Goal: Task Accomplishment & Management: Manage account settings

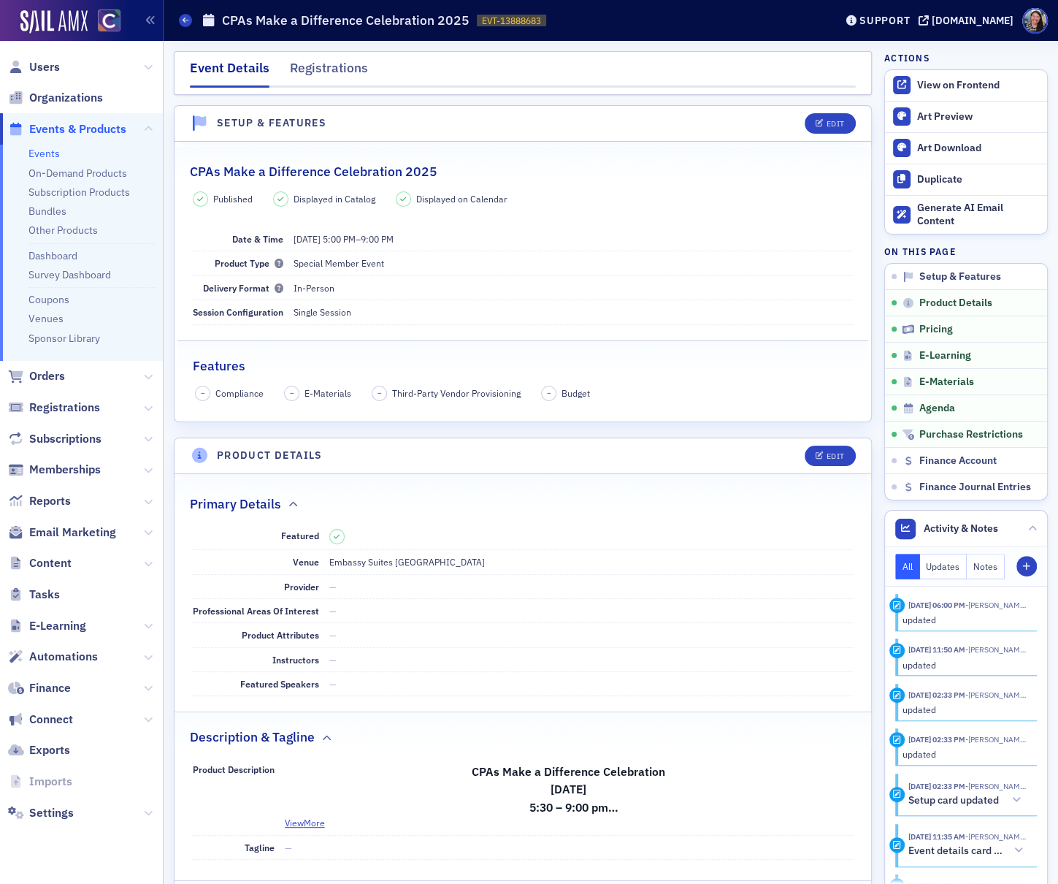
scroll to position [1301, 0]
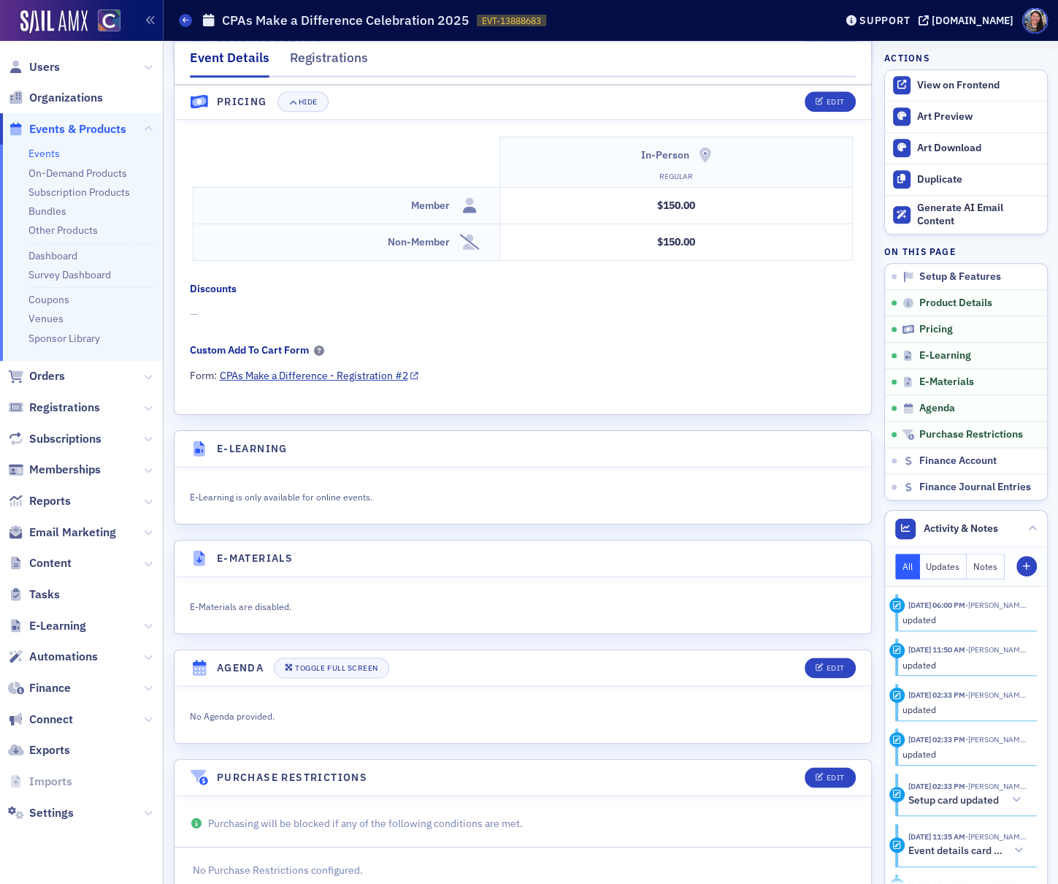
click at [50, 153] on link "Events" at bounding box center [43, 153] width 31 height 13
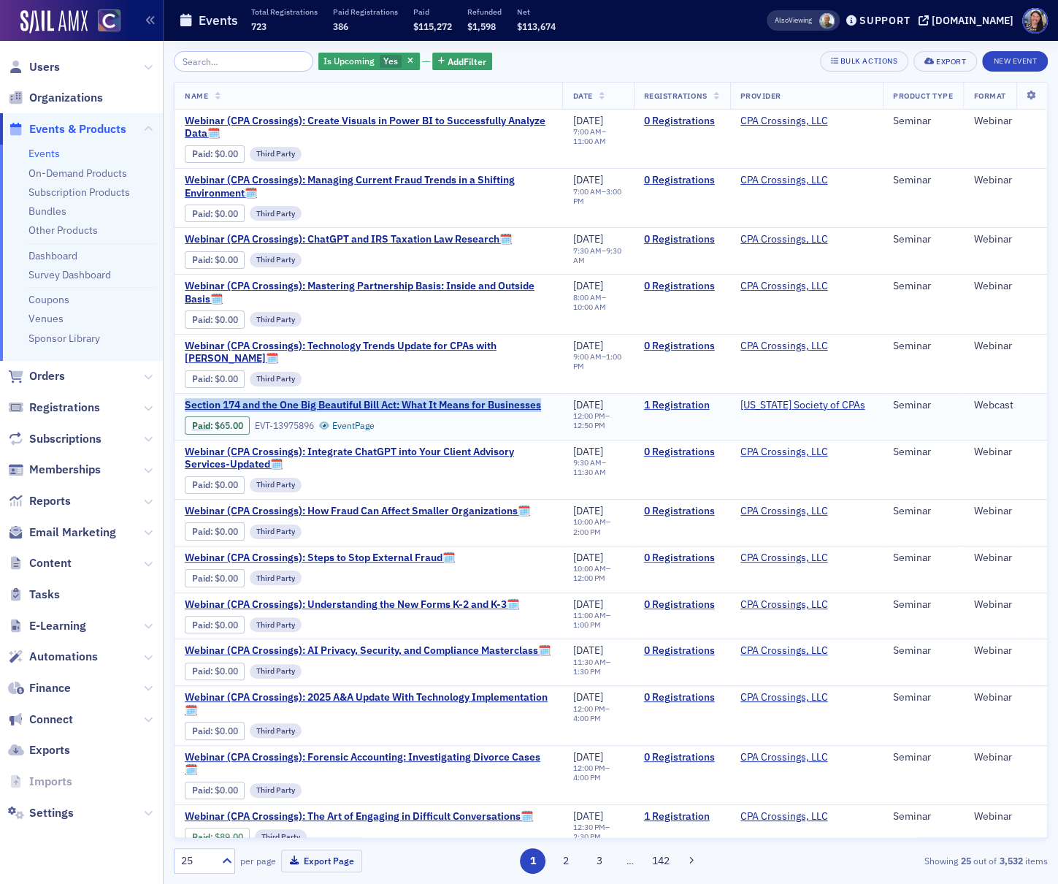
click at [423, 401] on span "Section 174 and the One Big Beautiful Bill Act: What It Means for Businesses" at bounding box center [363, 405] width 356 height 13
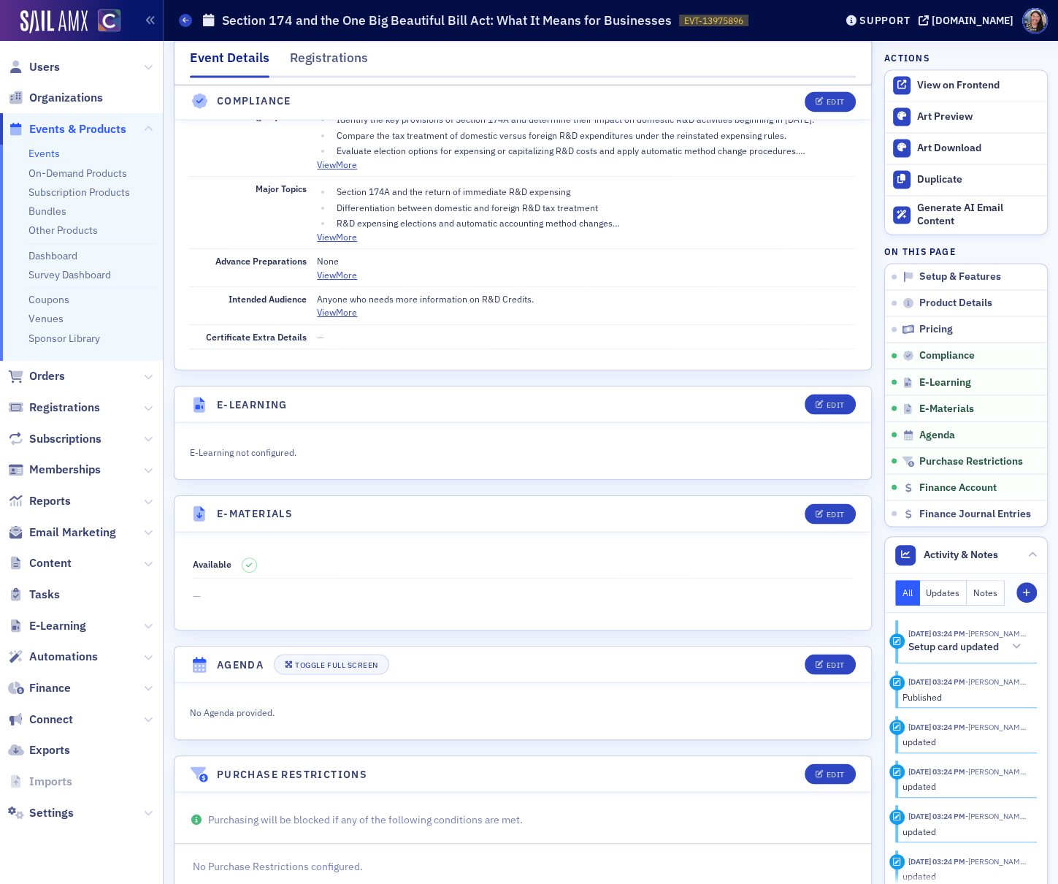
scroll to position [1816, 0]
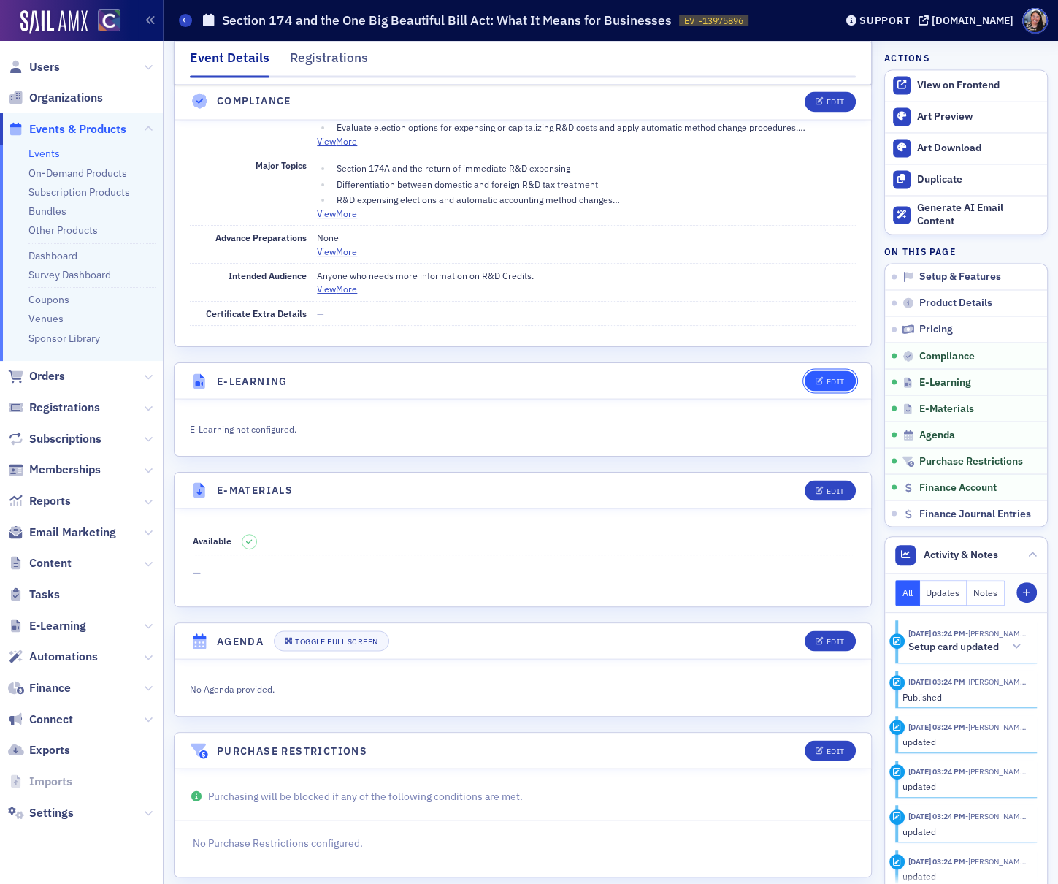
click at [848, 370] on button "Edit" at bounding box center [830, 380] width 50 height 20
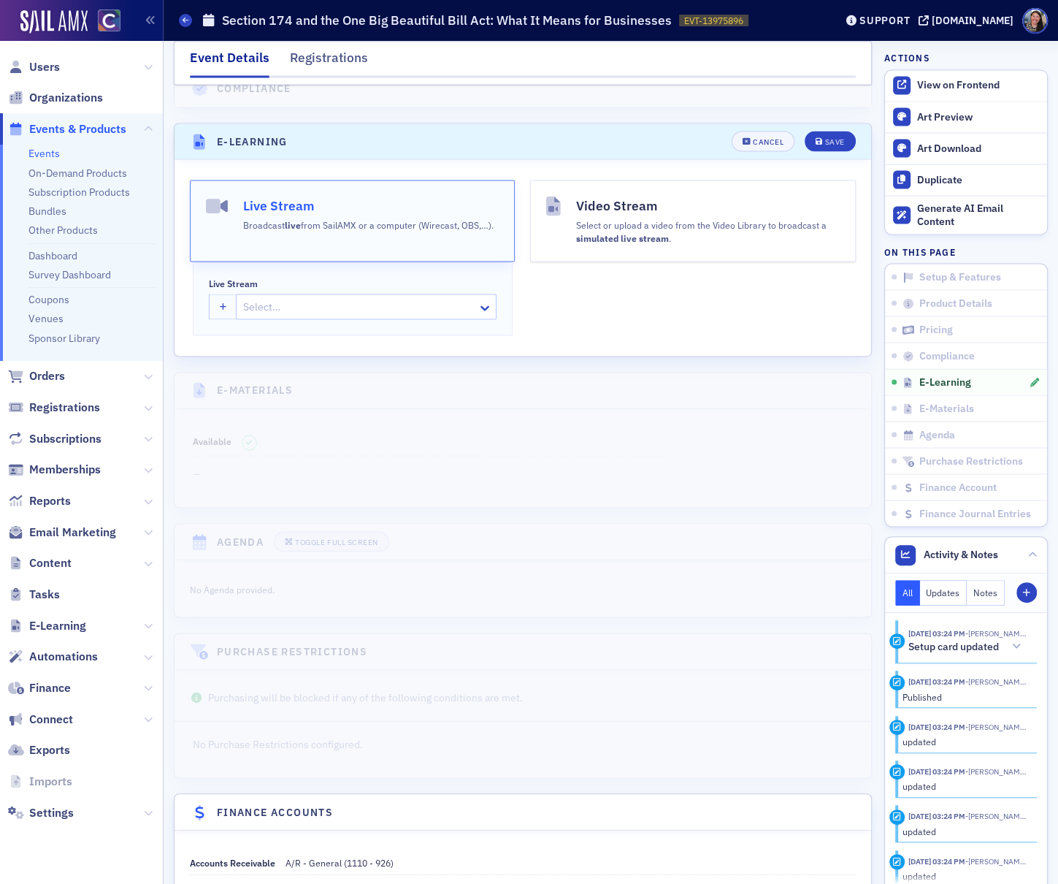
scroll to position [2078, 0]
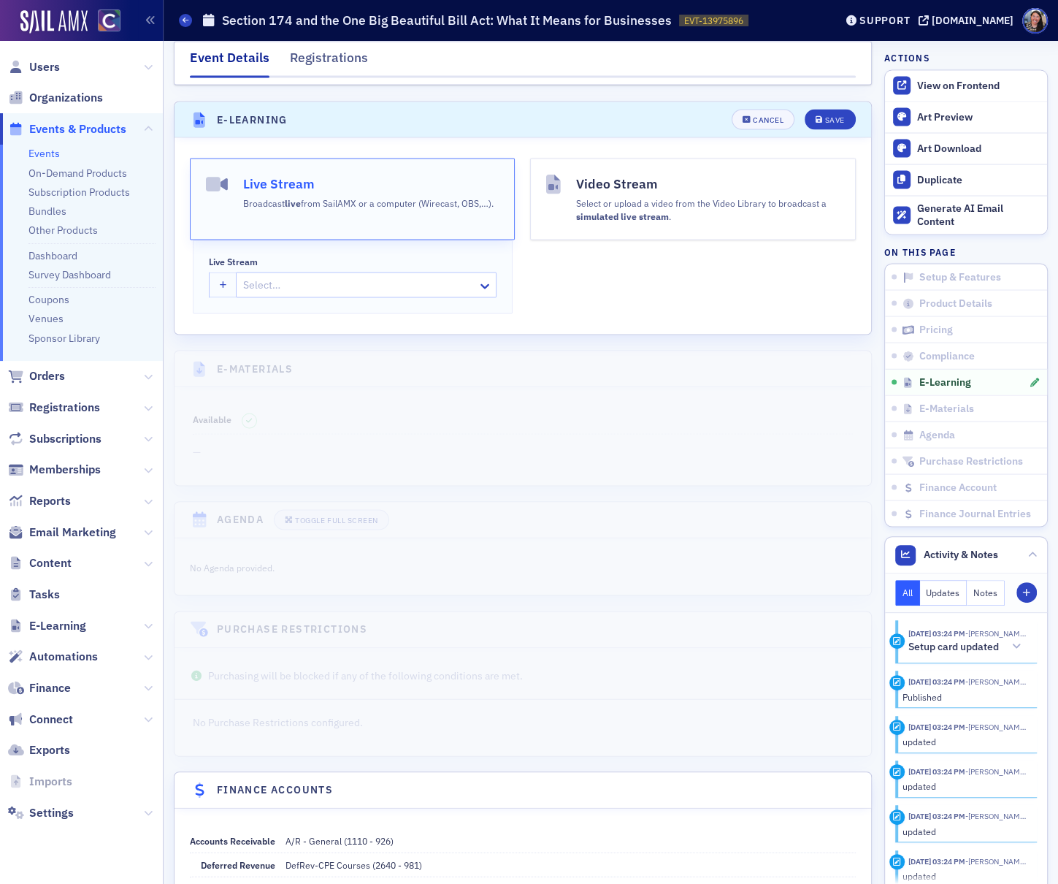
click at [357, 193] on div "Broadcast live from SailAMX or a computer (Wirecast, OBS,…)." at bounding box center [368, 201] width 250 height 16
click at [220, 281] on icon "button" at bounding box center [223, 285] width 7 height 8
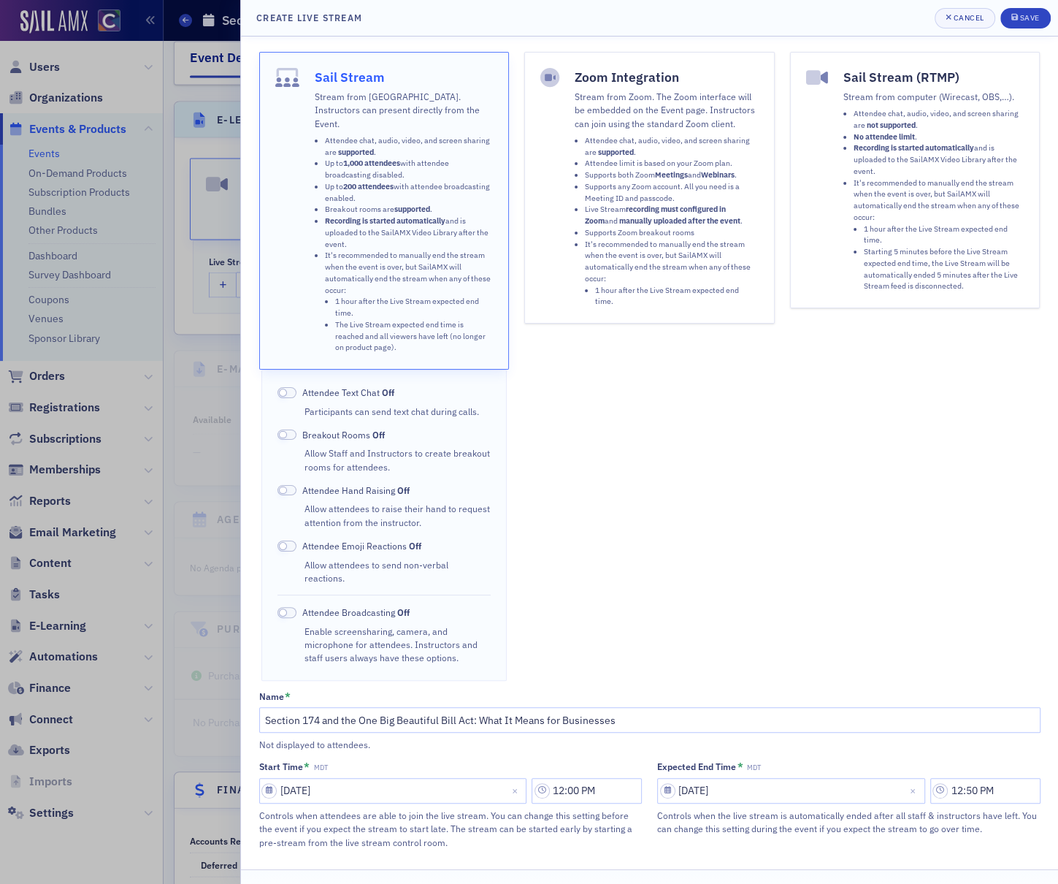
click at [636, 225] on strong "manually uploaded after the event" at bounding box center [679, 220] width 121 height 10
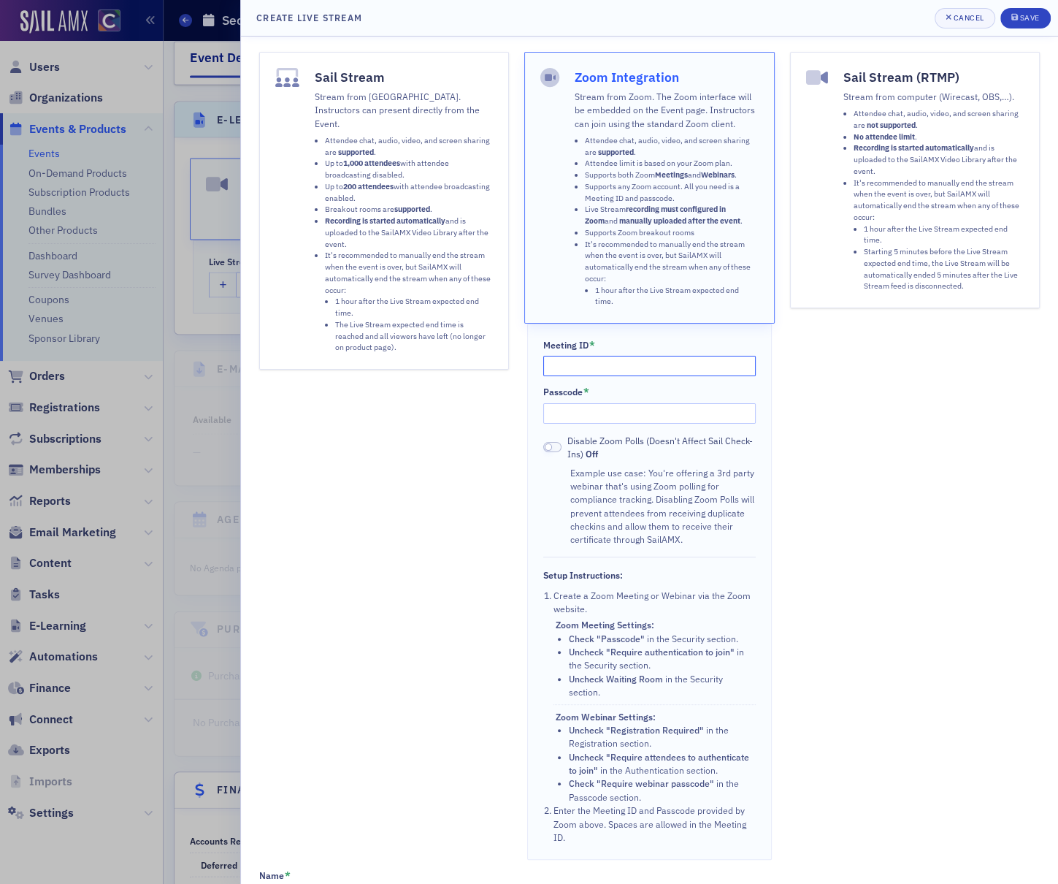
click at [622, 356] on input "Meeting ID *" at bounding box center [649, 366] width 213 height 20
paste input "Meeting ID: 850 1901 5960 Passcode: 049219"
click at [666, 356] on input "Meeting ID: 850 1901 5960 Passcode: 049219" at bounding box center [649, 366] width 213 height 20
drag, startPoint x: 661, startPoint y: 355, endPoint x: 895, endPoint y: 363, distance: 233.8
click at [895, 363] on div "Sail Stream Stream from SailAMX. Instructors can present directly from the Even…" at bounding box center [649, 456] width 781 height 808
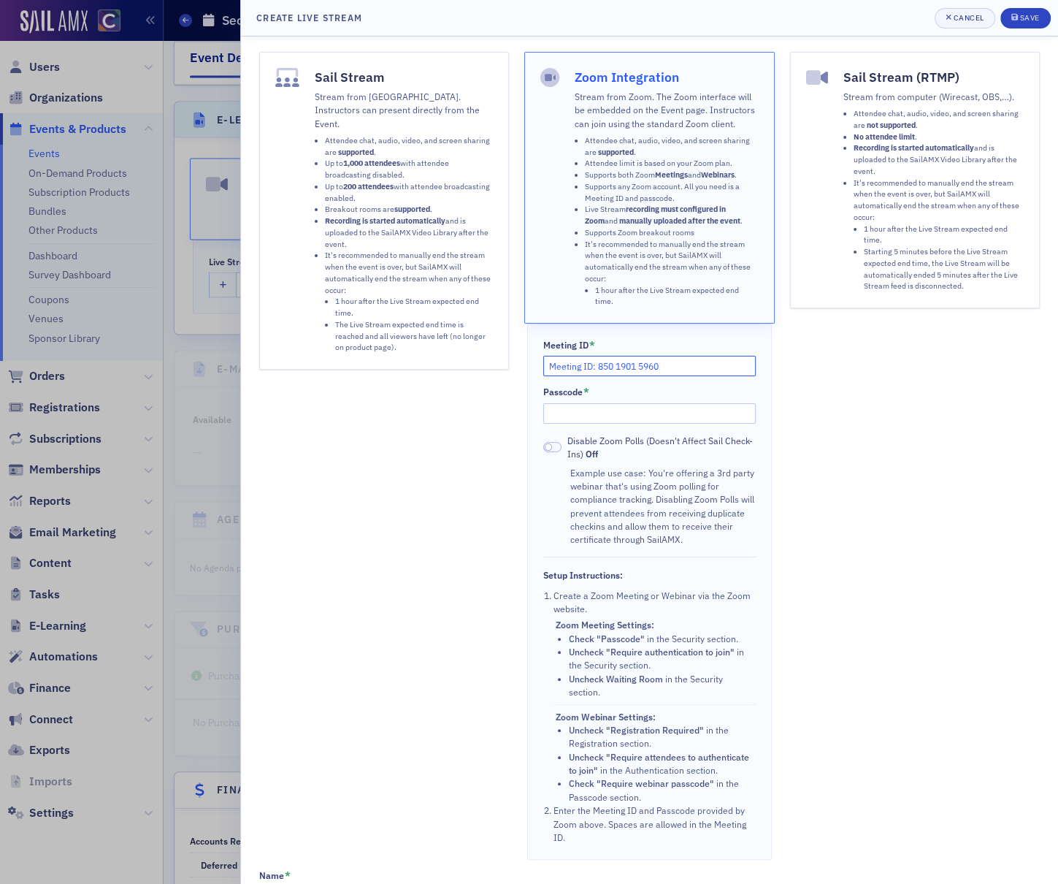
type input "Meeting ID: 850 1901 5960"
click at [692, 403] on input "Passcode *" at bounding box center [649, 413] width 213 height 20
paste input "Passcode: 049219"
type input "Passcode: 049219"
drag, startPoint x: 597, startPoint y: 353, endPoint x: 397, endPoint y: 353, distance: 199.4
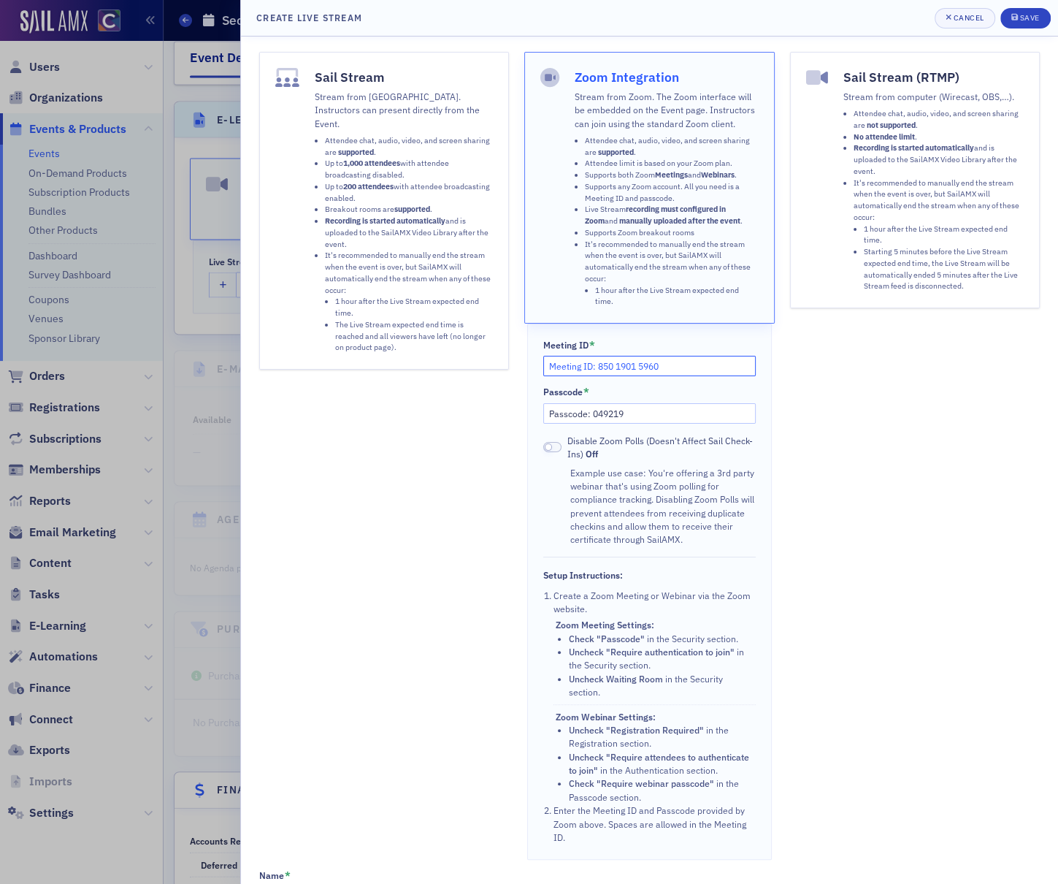
click at [397, 353] on div "Sail Stream Stream from SailAMX. Instructors can present directly from the Even…" at bounding box center [649, 456] width 781 height 808
type input "850 1901 5960"
drag, startPoint x: 592, startPoint y: 400, endPoint x: 374, endPoint y: 351, distance: 223.9
click at [374, 351] on div "Sail Stream Stream from SailAMX. Instructors can present directly from the Even…" at bounding box center [649, 456] width 781 height 808
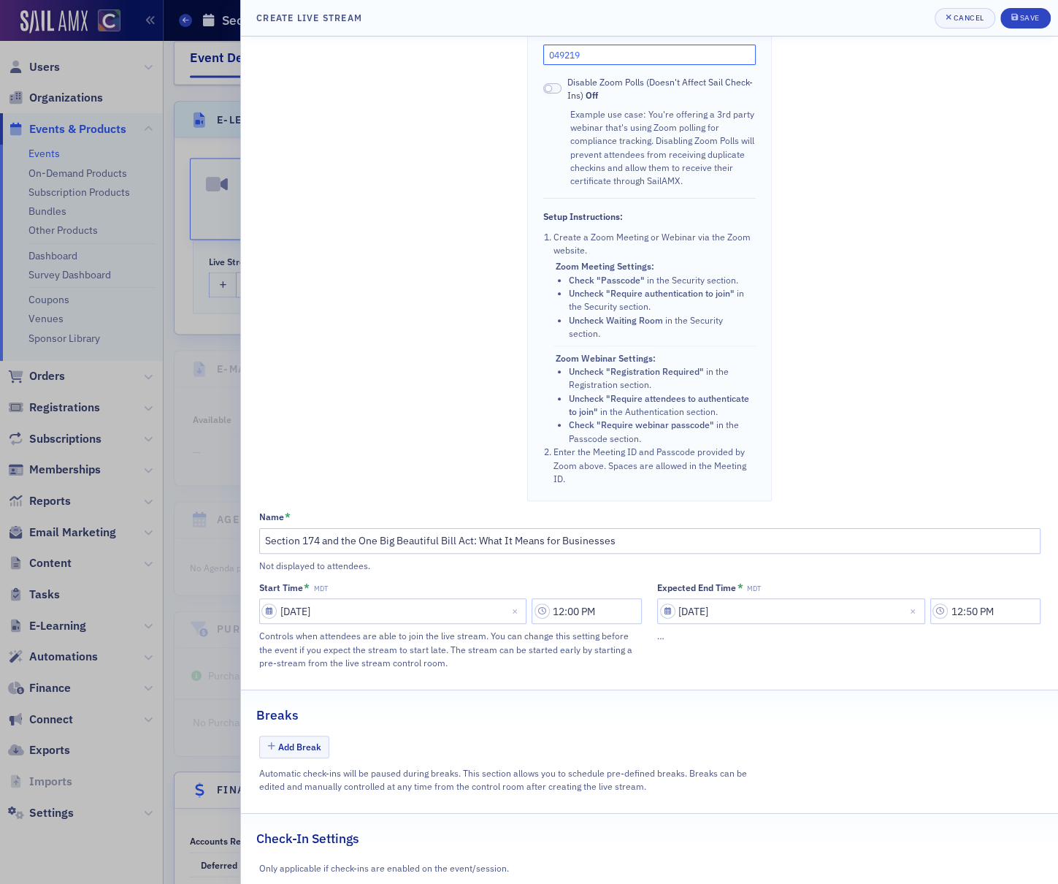
scroll to position [408, 0]
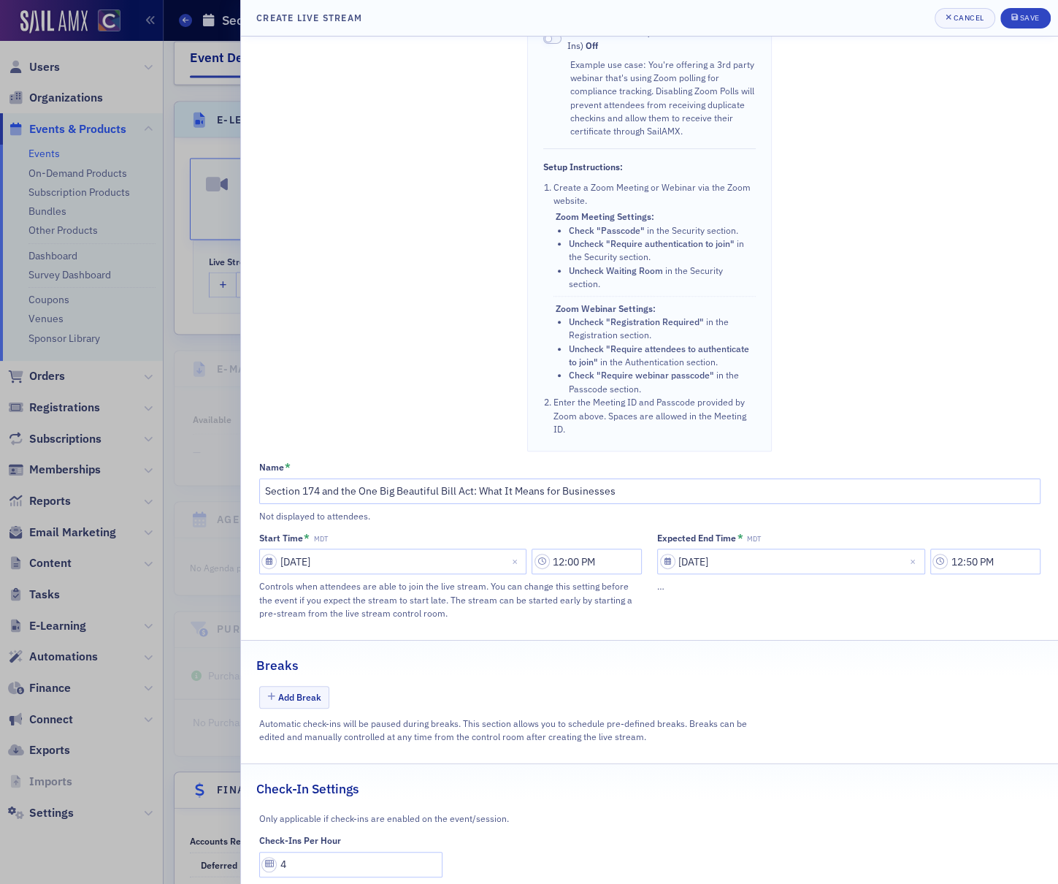
type input "049219"
click at [311, 852] on input "4" at bounding box center [351, 865] width 184 height 26
type input "5"
click at [1017, 19] on icon "submit" at bounding box center [1014, 17] width 7 height 7
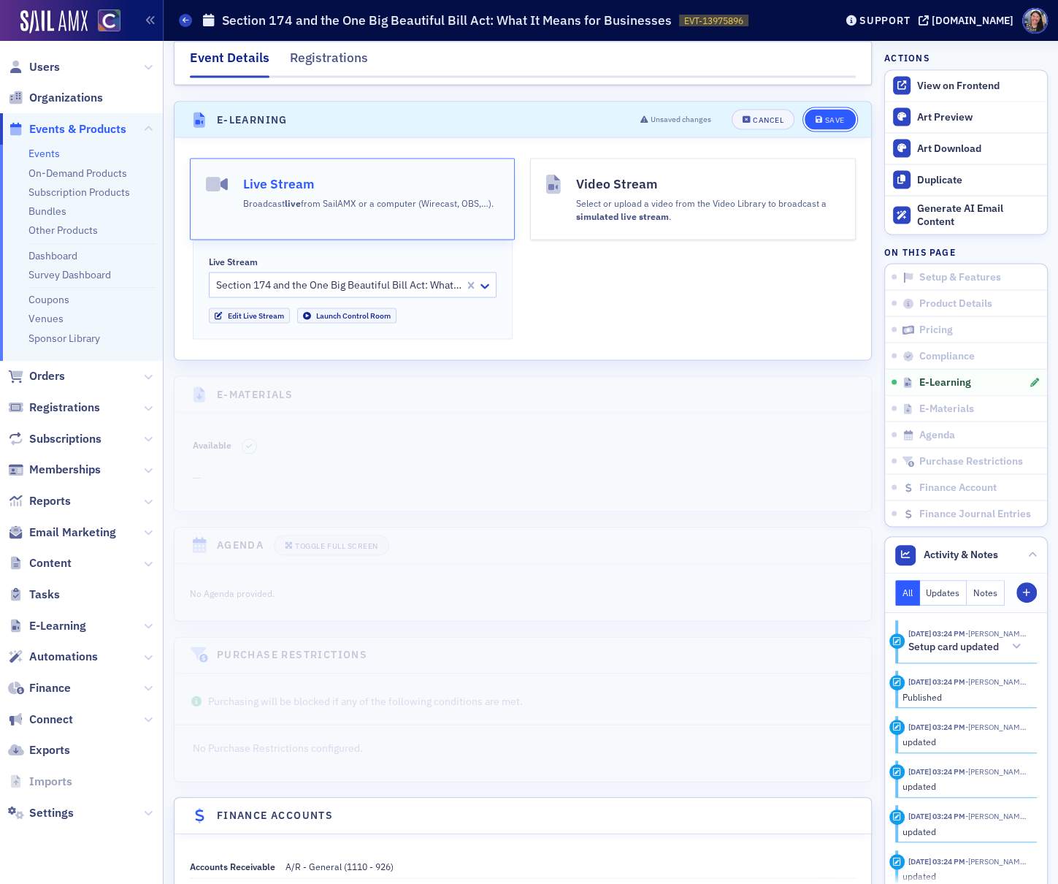
click at [812, 109] on button "Save" at bounding box center [830, 119] width 50 height 20
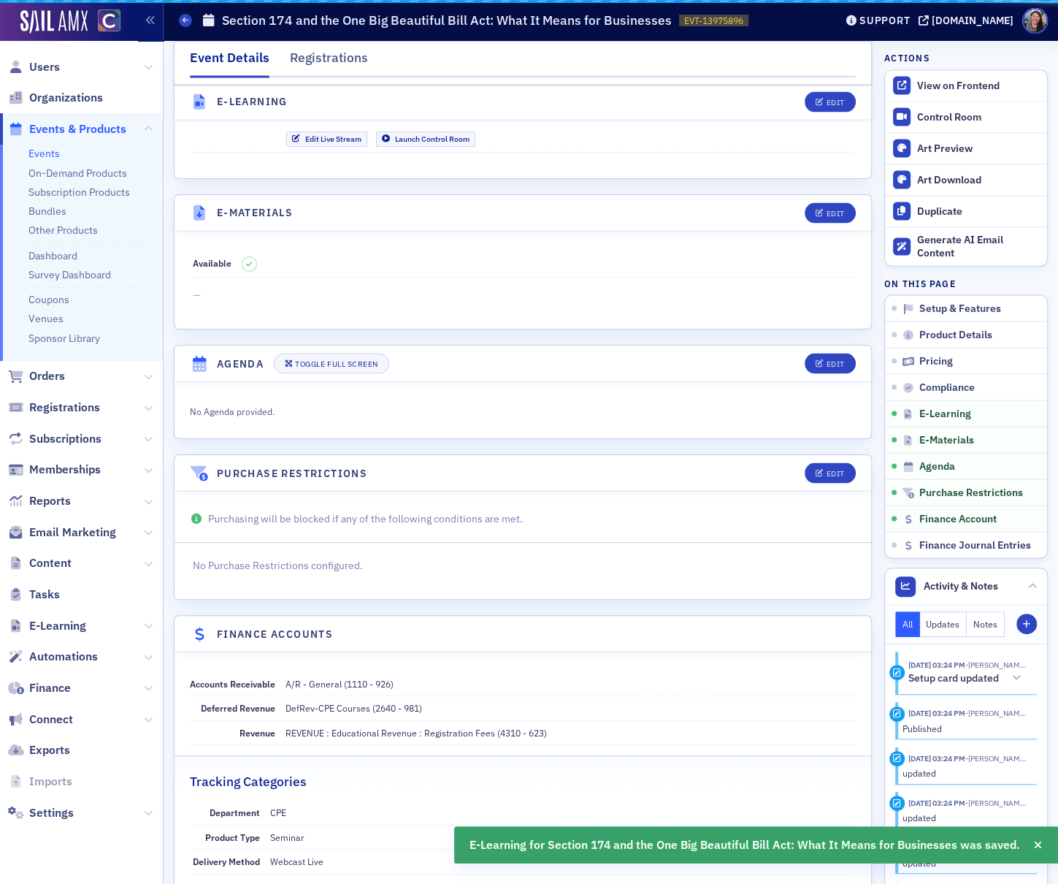
scroll to position [2024, 0]
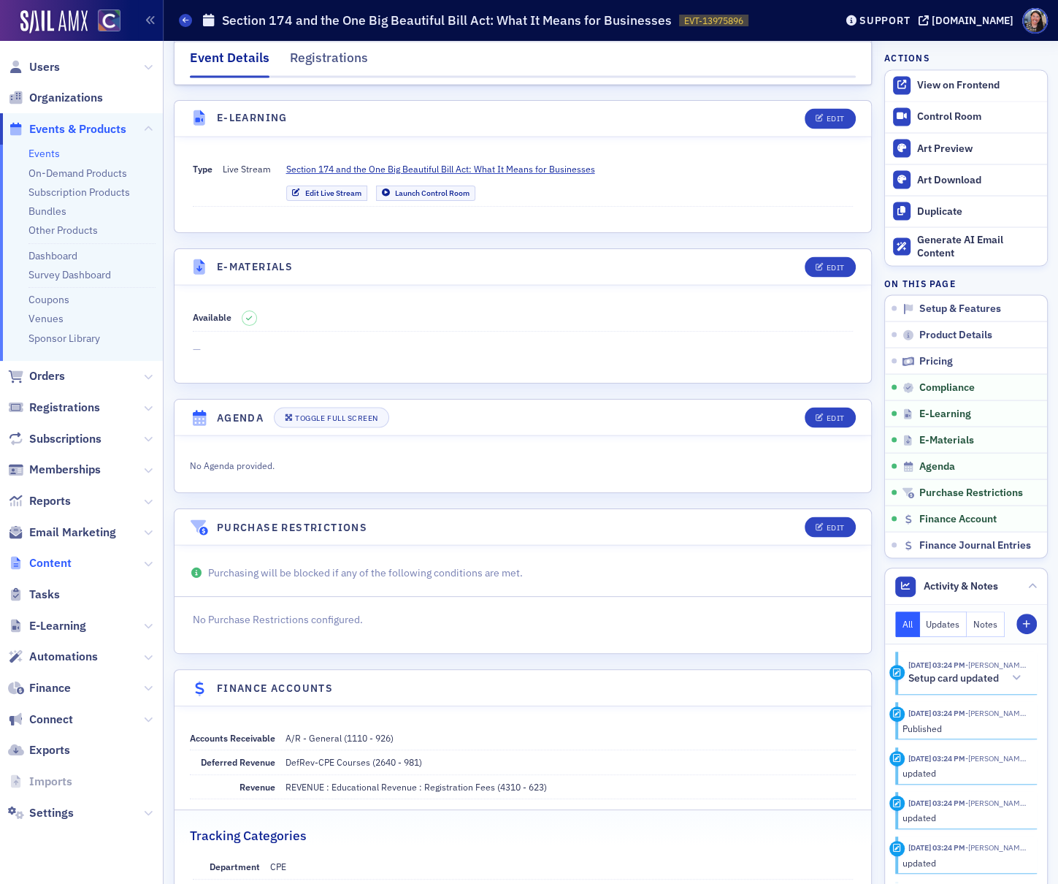
click at [67, 561] on span "Content" at bounding box center [50, 563] width 42 height 16
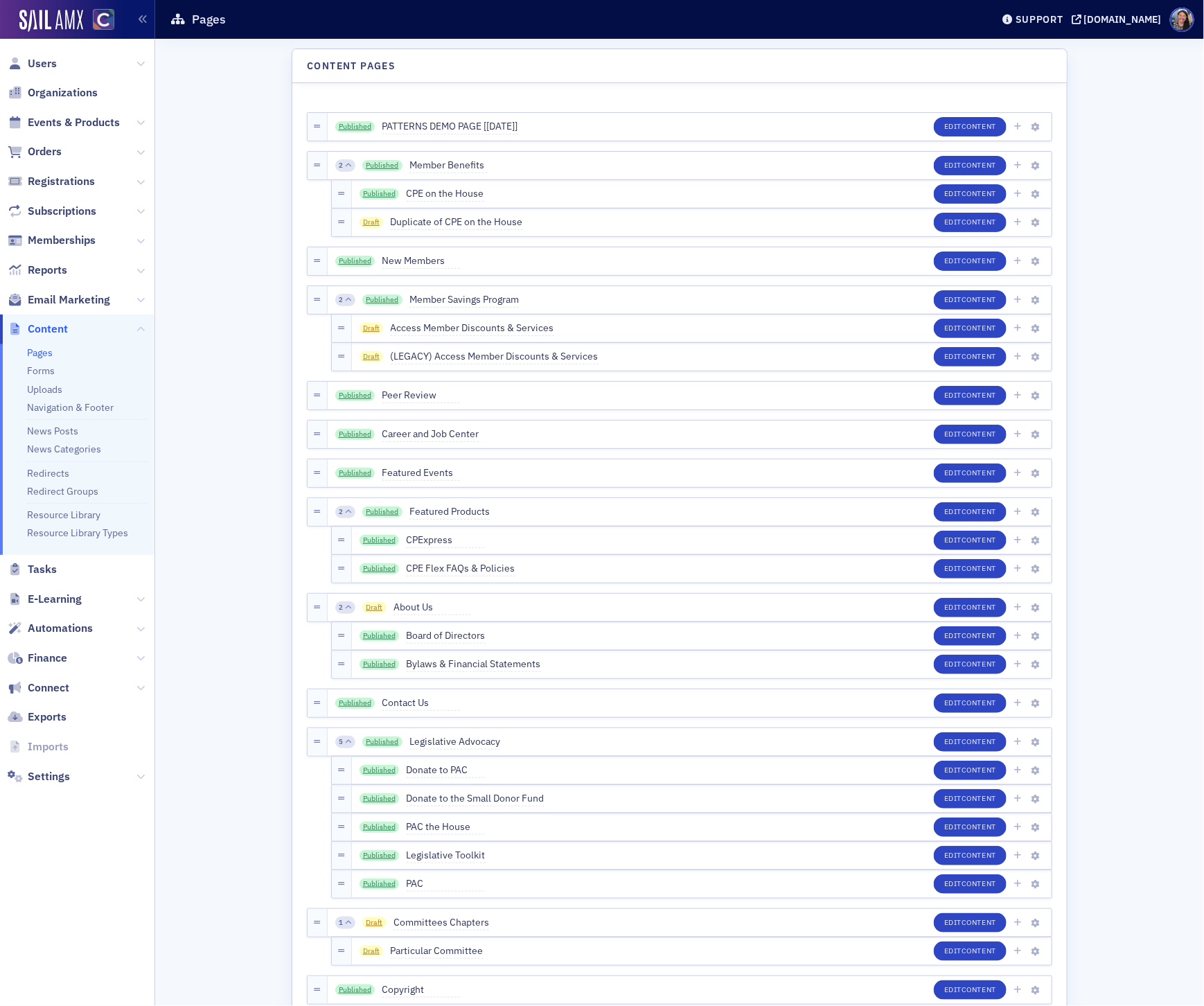
scroll to position [1599, 0]
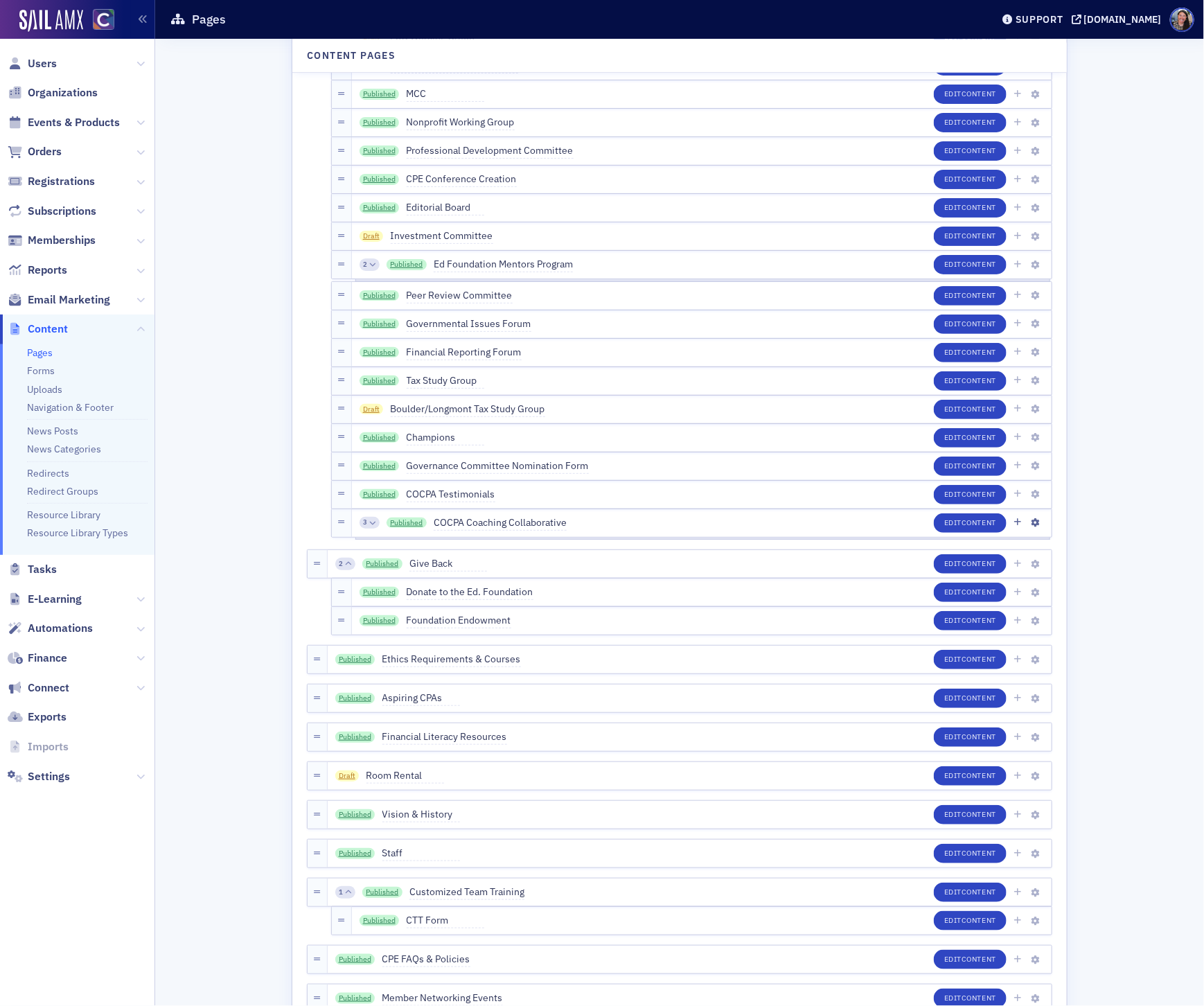
click at [615, 520] on div "3 Published COCPA Coaching Collaborative Edit Content" at bounding box center [702, 523] width 700 height 28
click at [606, 525] on div "3 Published COCPA Coaching Collaborative Edit Content" at bounding box center [702, 523] width 700 height 28
click at [962, 518] on span "Content" at bounding box center [979, 523] width 35 height 9
click at [399, 521] on link "Published" at bounding box center [407, 524] width 40 height 11
